Goal: Transaction & Acquisition: Subscribe to service/newsletter

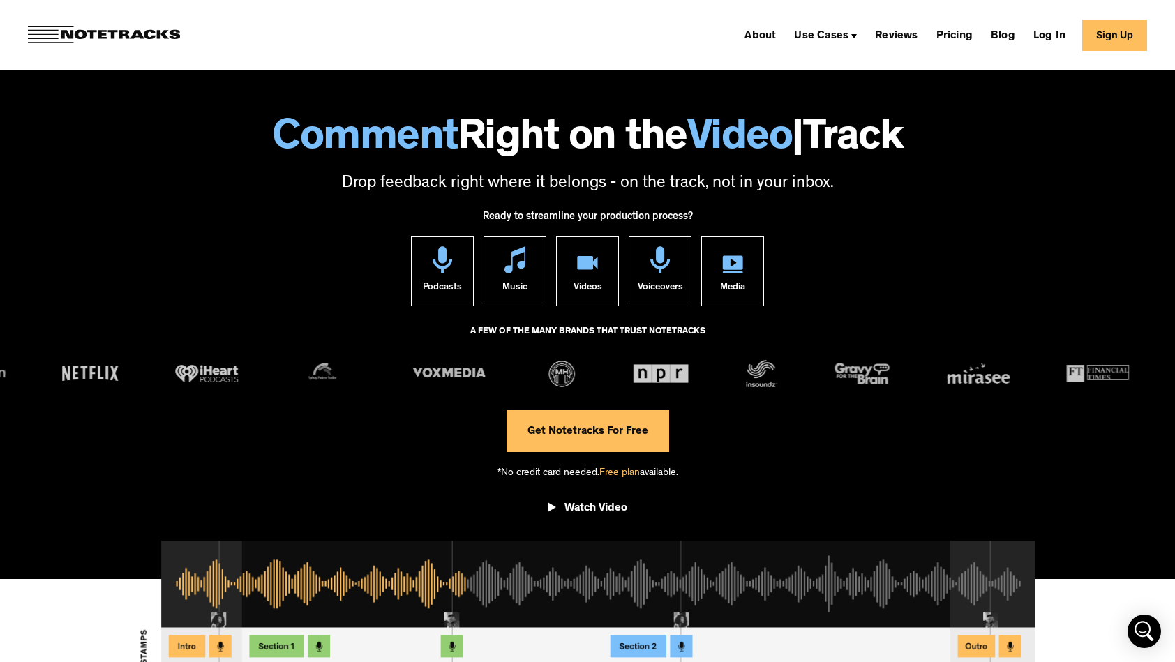
click at [583, 427] on link "Get Notetracks For Free" at bounding box center [587, 431] width 163 height 42
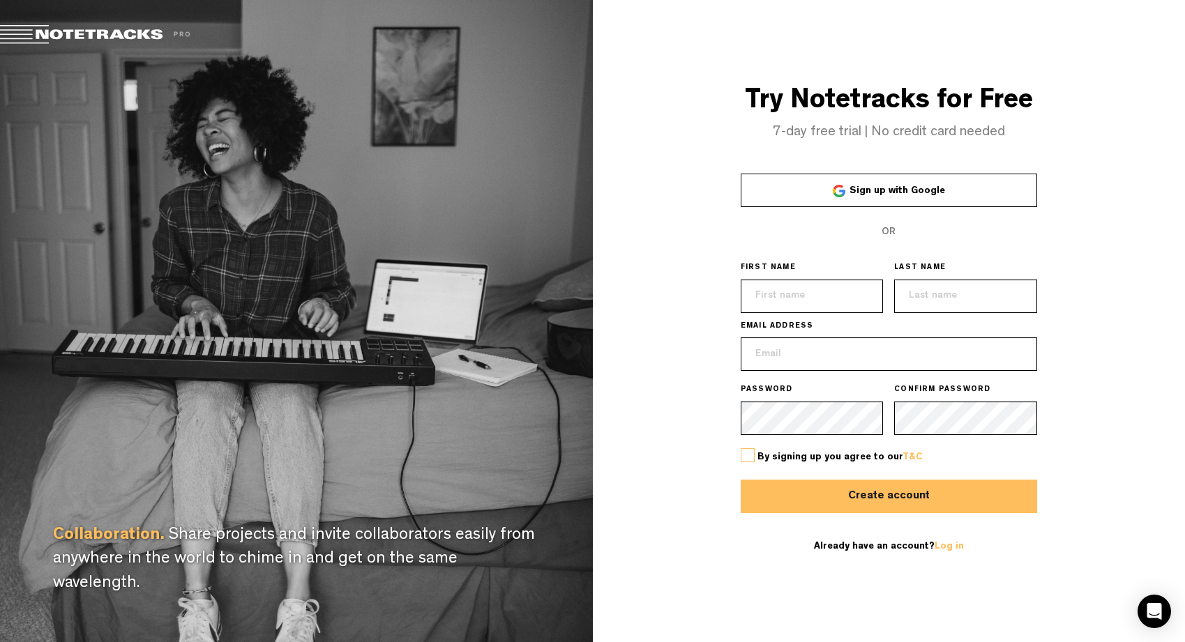
click at [817, 191] on link "Sign up with Google" at bounding box center [889, 190] width 296 height 33
type input "Guido"
type input "Bertoli"
type input "guidobertoli@protonmail.com"
click at [741, 455] on label at bounding box center [748, 455] width 14 height 14
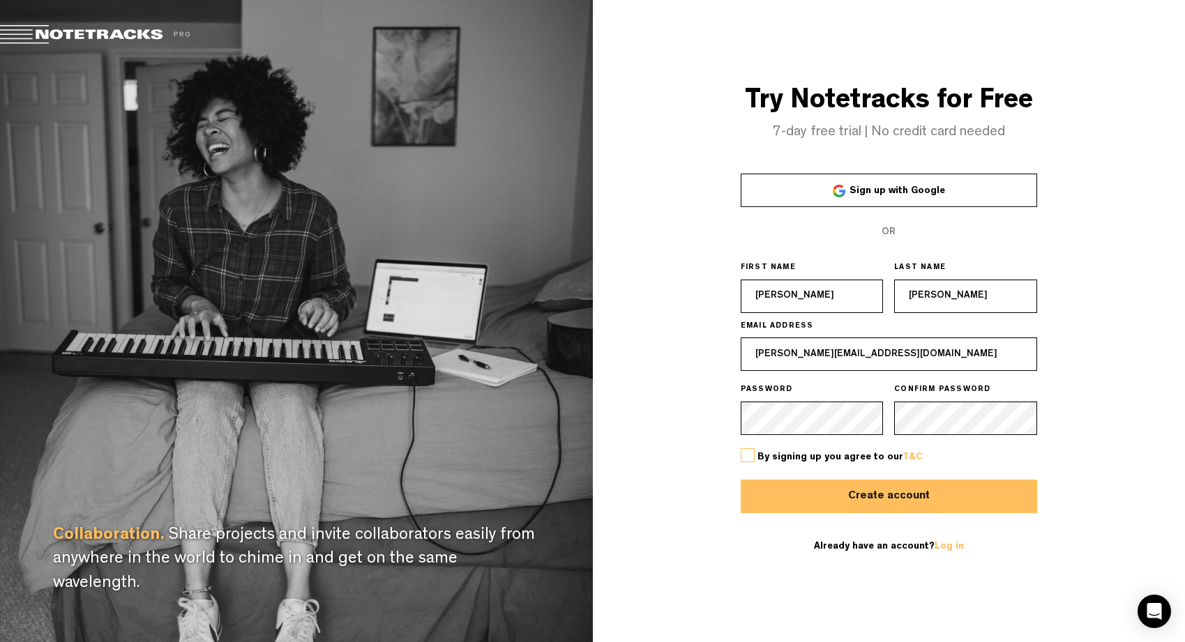
click at [0, 0] on input "checkbox" at bounding box center [0, 0] width 0 height 0
click at [795, 503] on button "Create account" at bounding box center [889, 496] width 296 height 33
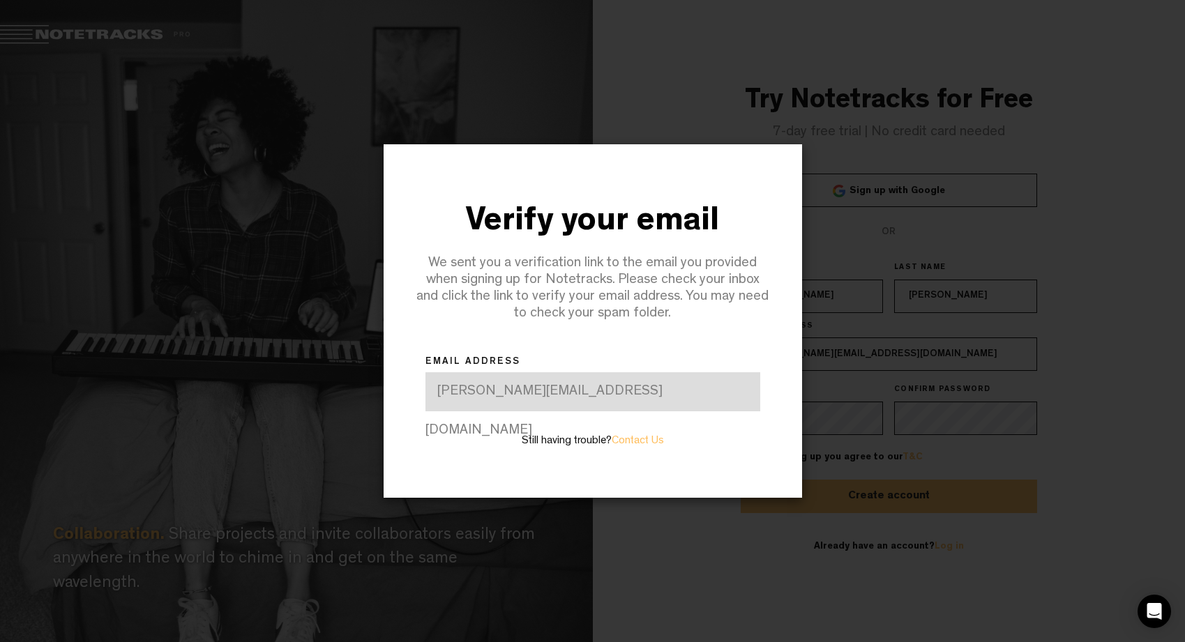
click at [588, 383] on div "guidobertoli@protonmail.com" at bounding box center [592, 391] width 335 height 39
